Goal: Find specific page/section: Find specific page/section

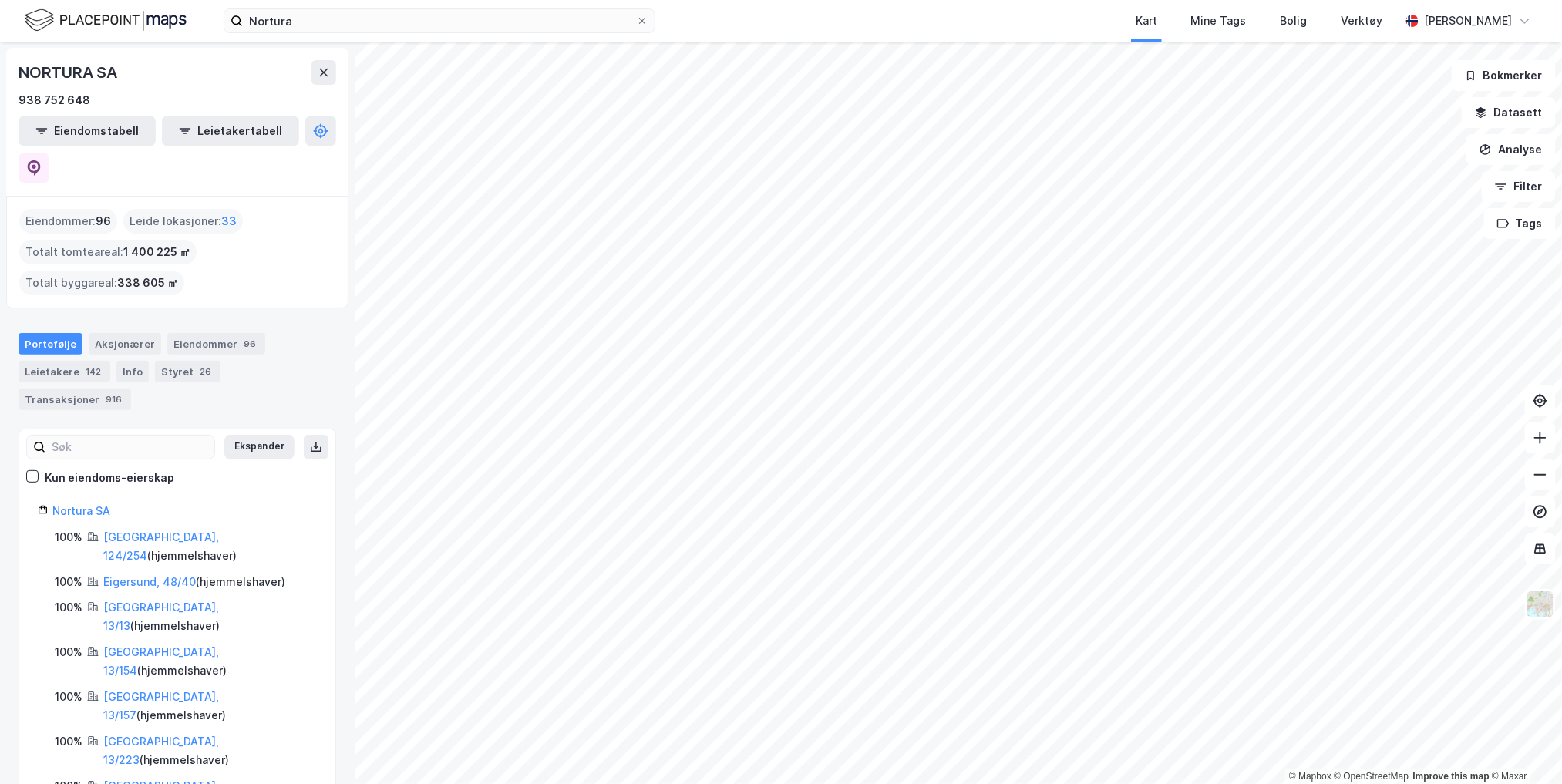
scroll to position [1069, 0]
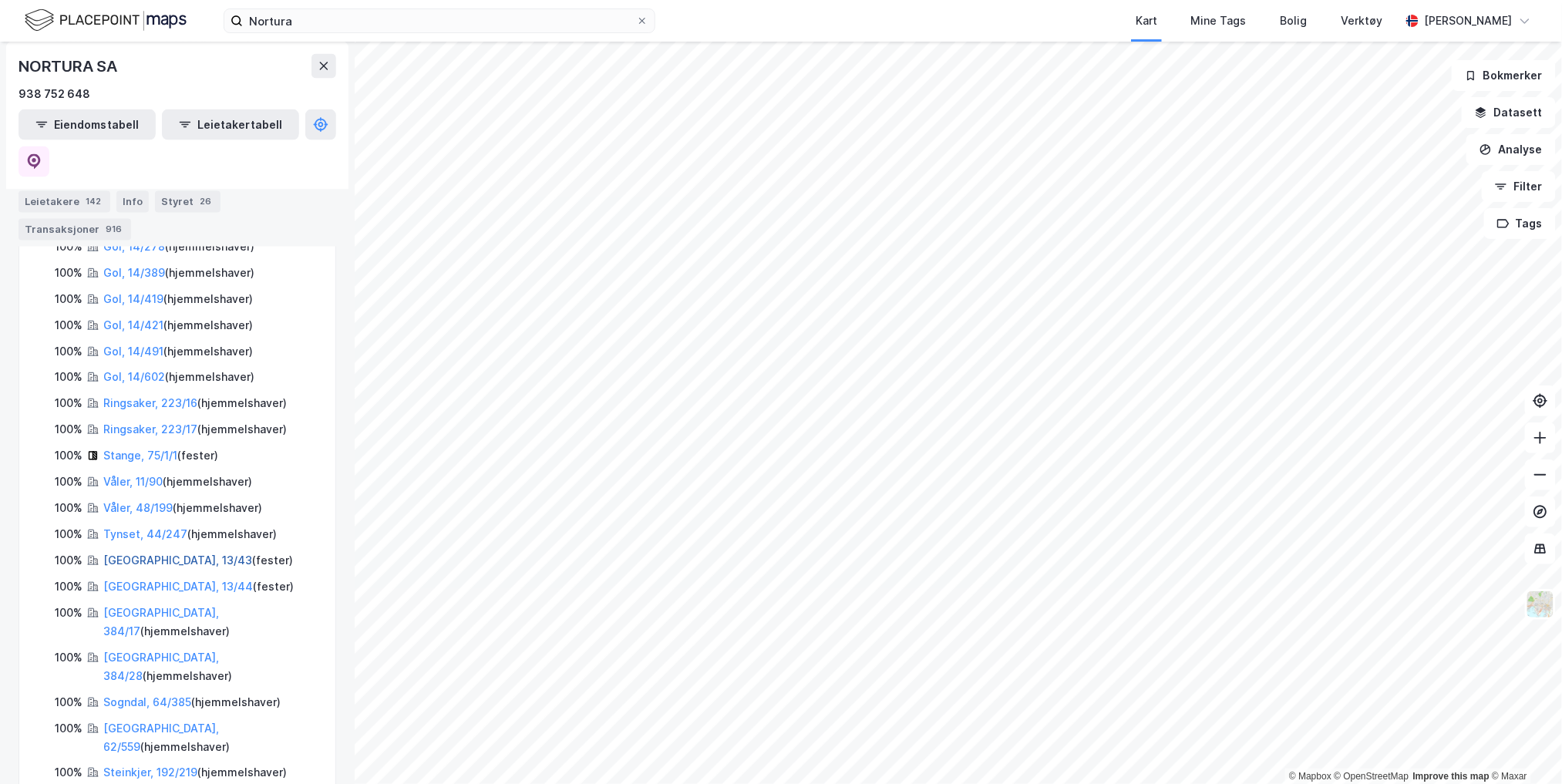
scroll to position [1069, 0]
